Goal: Task Accomplishment & Management: Manage account settings

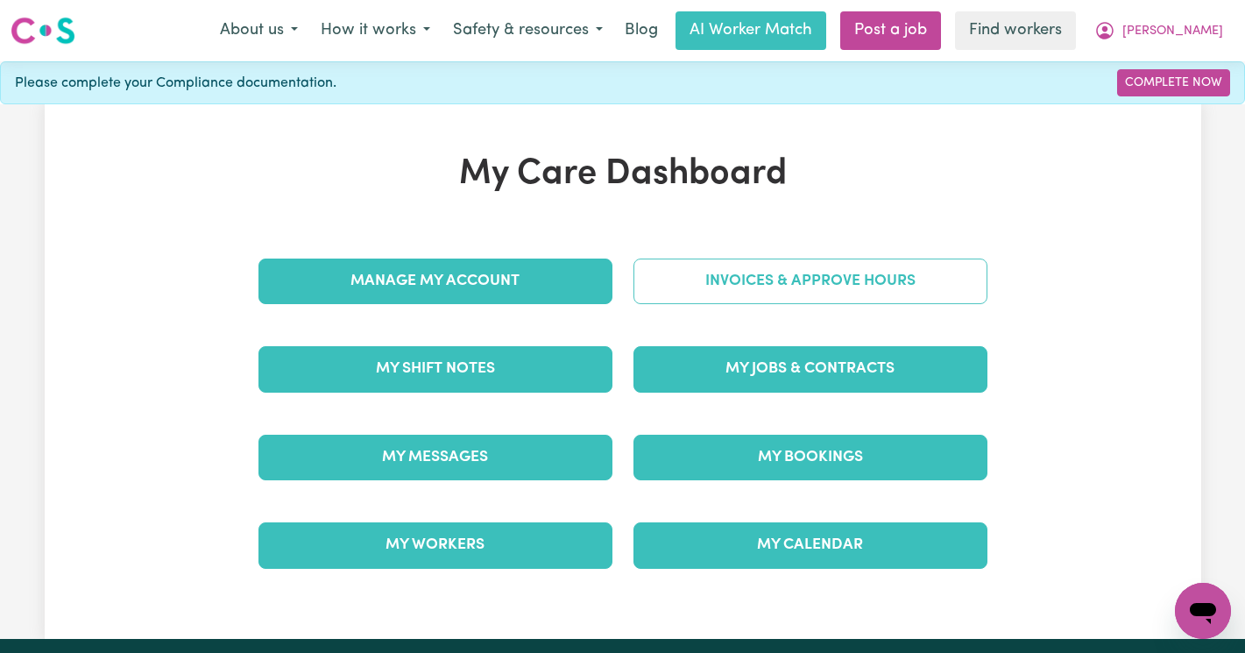
click at [858, 286] on link "Invoices & Approve Hours" at bounding box center [810, 281] width 354 height 46
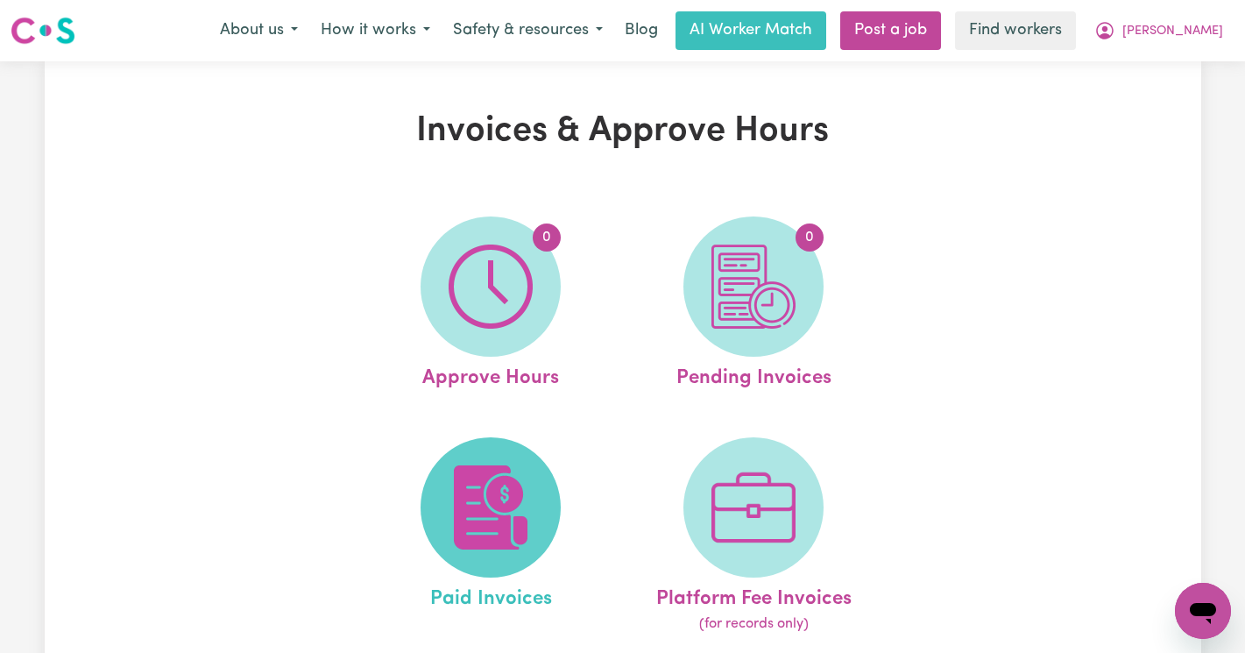
click at [515, 497] on img at bounding box center [490, 507] width 84 height 84
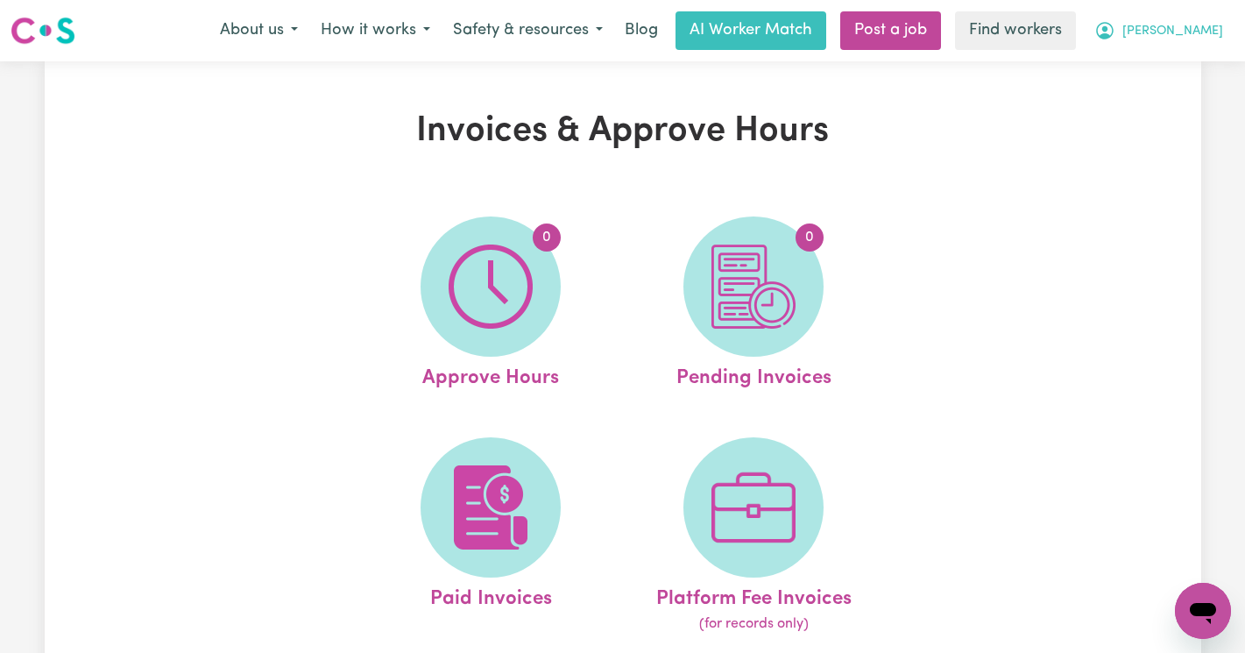
click at [1115, 24] on icon "My Account" at bounding box center [1104, 30] width 21 height 21
click at [1163, 91] on link "Logout" at bounding box center [1164, 100] width 138 height 33
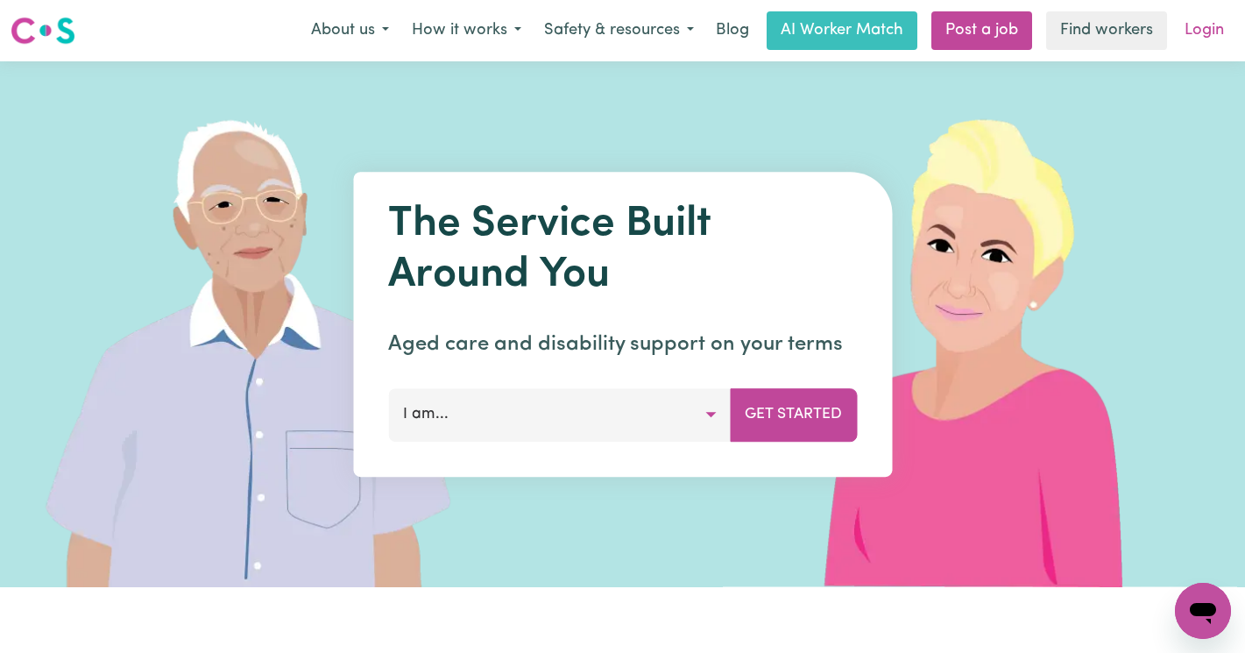
click at [1204, 36] on link "Login" at bounding box center [1204, 30] width 60 height 39
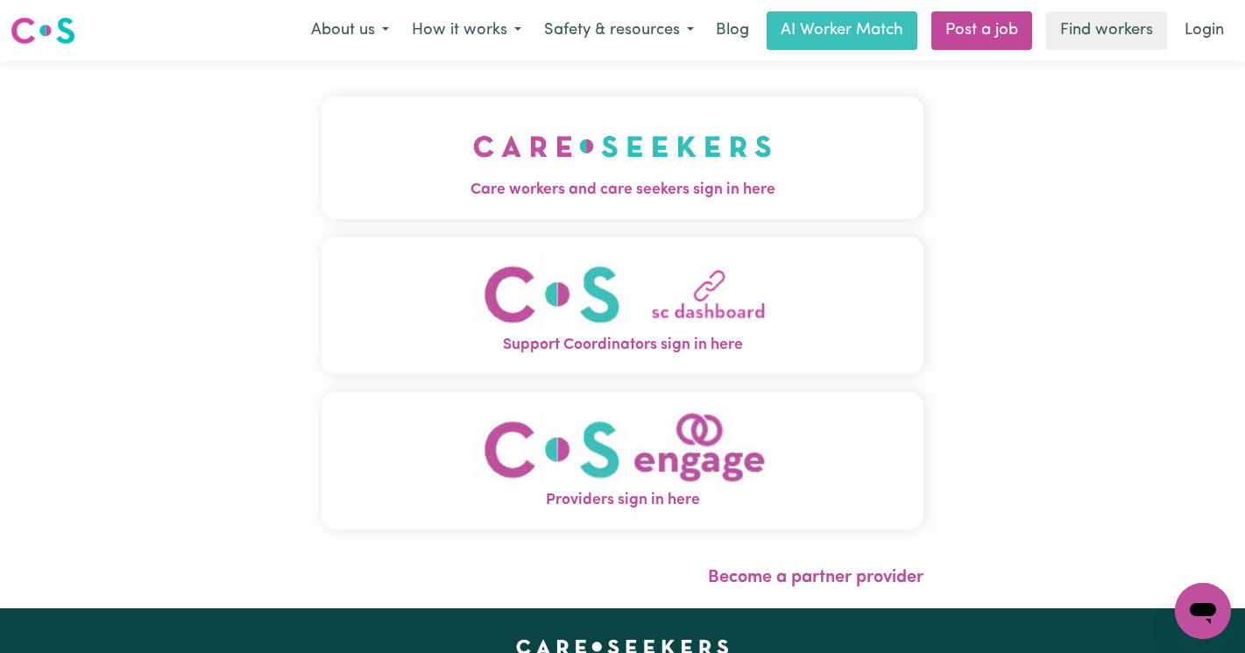
click at [861, 160] on button "Care workers and care seekers sign in here" at bounding box center [622, 157] width 602 height 123
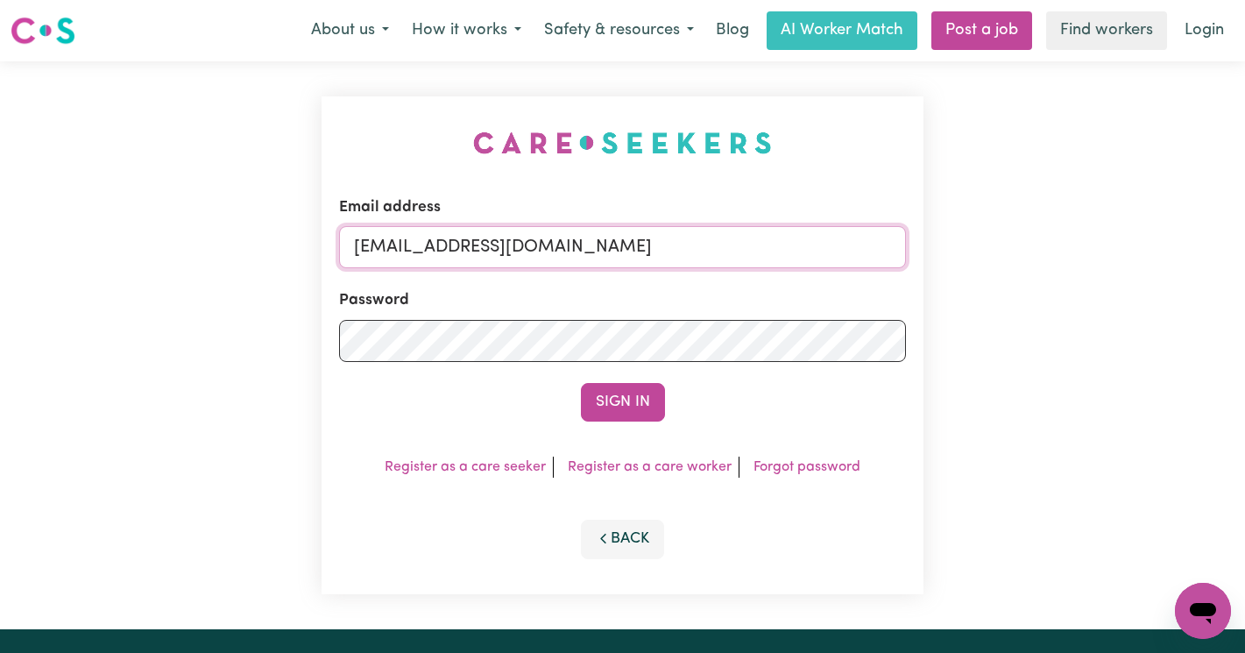
drag, startPoint x: 819, startPoint y: 262, endPoint x: 444, endPoint y: 254, distance: 374.9
click at [444, 254] on input "[EMAIL_ADDRESS][DOMAIN_NAME]" at bounding box center [622, 247] width 567 height 42
paste input "[EMAIL_ADDRESS]"
type input "[EMAIL_ADDRESS][DOMAIN_NAME]"
click at [581, 383] on button "Sign In" at bounding box center [623, 402] width 84 height 39
